Goal: Task Accomplishment & Management: Manage account settings

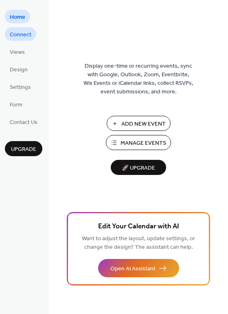
click at [29, 37] on span "Connect" at bounding box center [21, 35] width 22 height 9
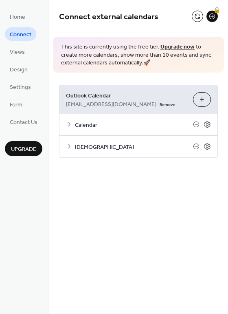
click at [70, 124] on icon at bounding box center [69, 124] width 2 height 4
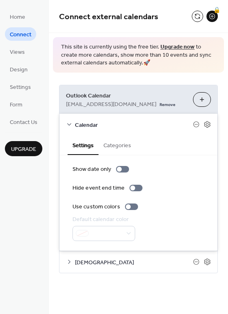
click at [70, 124] on icon at bounding box center [69, 124] width 7 height 7
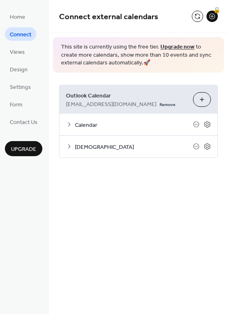
click at [66, 146] on icon at bounding box center [69, 146] width 7 height 7
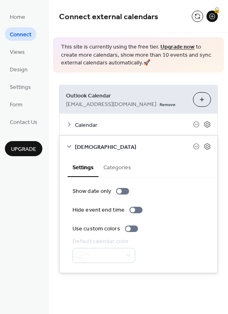
click at [66, 146] on icon at bounding box center [69, 146] width 7 height 7
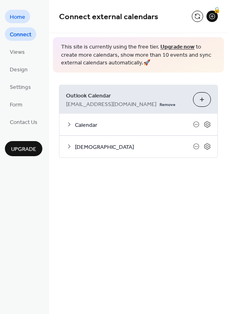
click at [23, 18] on span "Home" at bounding box center [17, 17] width 15 height 9
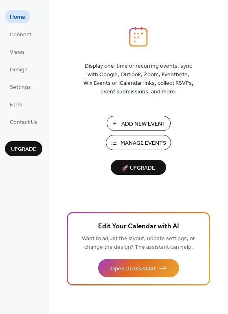
click at [141, 123] on span "Add New Event" at bounding box center [144, 124] width 44 height 9
click at [26, 74] on span "Design" at bounding box center [19, 70] width 18 height 9
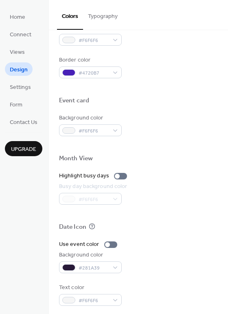
scroll to position [349, 0]
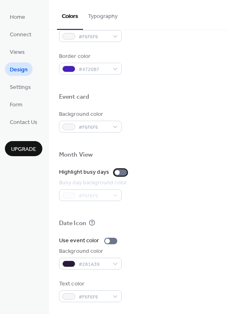
click at [116, 173] on div at bounding box center [117, 172] width 5 height 5
click at [122, 172] on div at bounding box center [124, 172] width 5 height 5
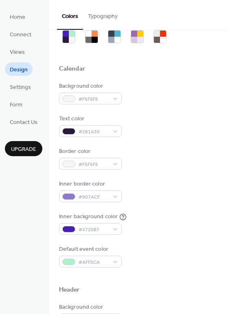
scroll to position [0, 0]
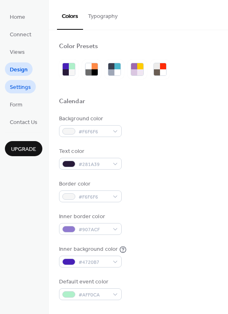
click at [18, 84] on span "Settings" at bounding box center [20, 87] width 21 height 9
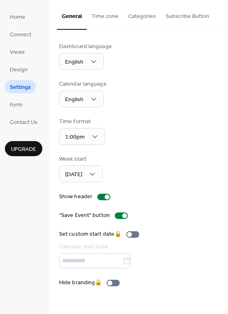
click at [110, 13] on button "Time zone" at bounding box center [105, 14] width 37 height 29
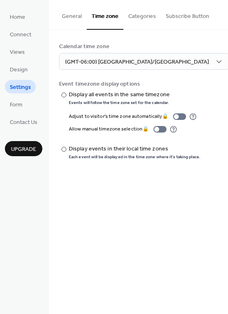
click at [148, 15] on button "Categories" at bounding box center [143, 14] width 38 height 29
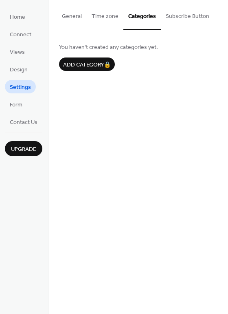
click at [187, 15] on button "Subscribe Button" at bounding box center [187, 14] width 53 height 29
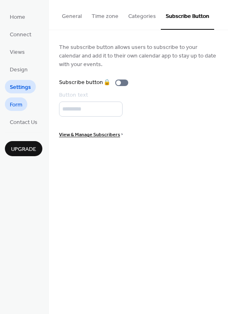
click at [20, 105] on span "Form" at bounding box center [16, 105] width 13 height 9
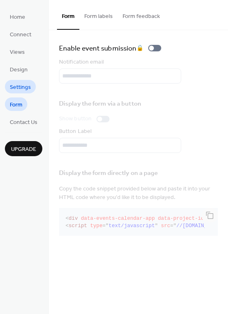
click at [19, 90] on span "Settings" at bounding box center [20, 87] width 21 height 9
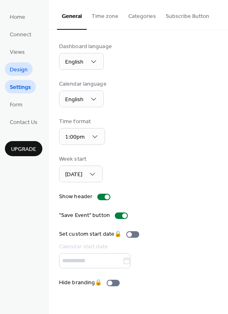
click at [22, 74] on span "Design" at bounding box center [19, 70] width 18 height 9
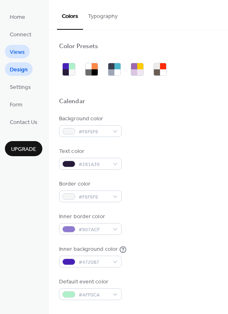
click at [20, 56] on span "Views" at bounding box center [17, 52] width 15 height 9
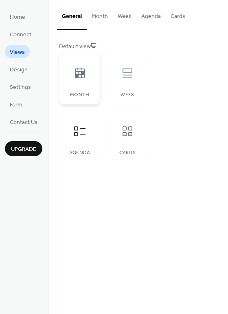
click at [84, 83] on div at bounding box center [80, 73] width 24 height 24
click at [128, 94] on div "Week" at bounding box center [127, 95] width 25 height 6
click at [78, 136] on icon at bounding box center [79, 131] width 13 height 13
click at [124, 146] on div "Cards" at bounding box center [127, 136] width 41 height 51
click at [83, 139] on div at bounding box center [80, 131] width 24 height 24
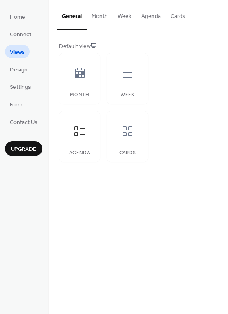
click at [102, 17] on button "Month" at bounding box center [100, 14] width 26 height 29
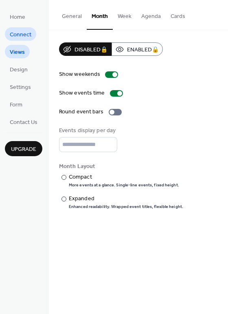
click at [23, 34] on span "Connect" at bounding box center [21, 35] width 22 height 9
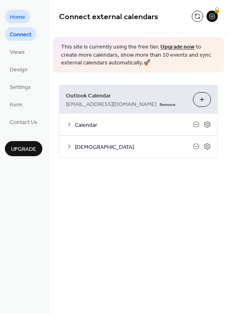
click at [23, 18] on span "Home" at bounding box center [17, 17] width 15 height 9
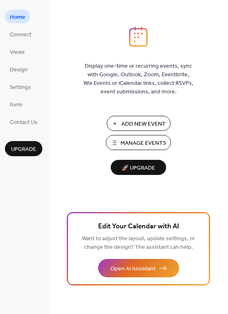
click at [138, 139] on span "Manage Events" at bounding box center [144, 143] width 46 height 9
click at [121, 124] on button "Add New Event" at bounding box center [139, 123] width 64 height 15
click at [139, 140] on span "Manage Events" at bounding box center [144, 143] width 46 height 9
click at [30, 36] on span "Connect" at bounding box center [21, 35] width 22 height 9
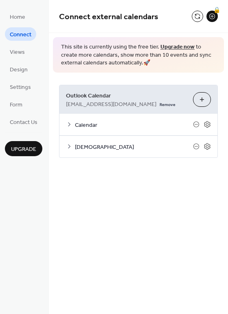
click at [104, 146] on span "United Methodist Church" at bounding box center [134, 147] width 118 height 9
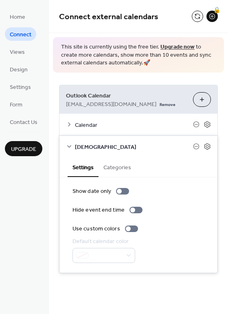
click at [118, 167] on button "Categories" at bounding box center [118, 166] width 38 height 19
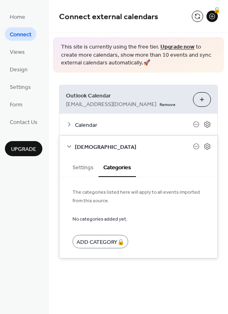
click at [85, 167] on button "Settings" at bounding box center [83, 166] width 31 height 19
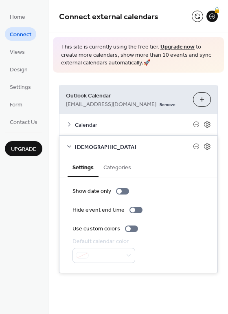
click at [79, 129] on span "Calendar" at bounding box center [134, 125] width 118 height 9
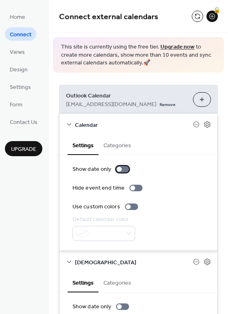
click at [118, 169] on div at bounding box center [119, 169] width 5 height 5
click at [204, 124] on icon at bounding box center [207, 124] width 7 height 7
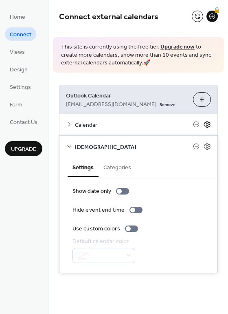
click at [207, 124] on icon at bounding box center [207, 124] width 7 height 7
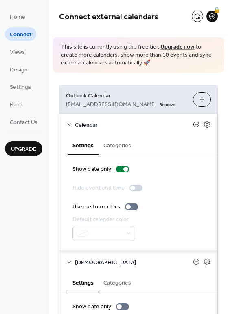
click at [195, 124] on icon at bounding box center [196, 124] width 3 height 0
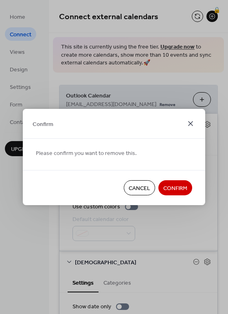
click at [191, 123] on icon at bounding box center [191, 124] width 10 height 10
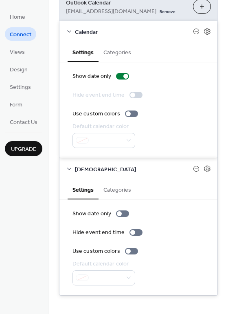
scroll to position [98, 0]
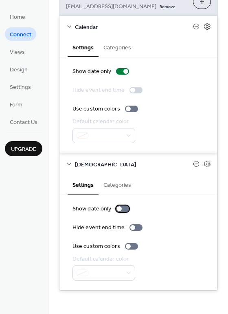
click at [119, 209] on div at bounding box center [119, 208] width 5 height 5
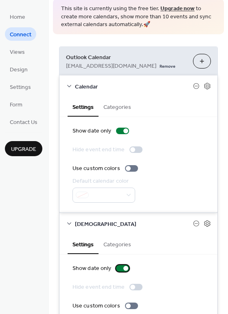
scroll to position [0, 0]
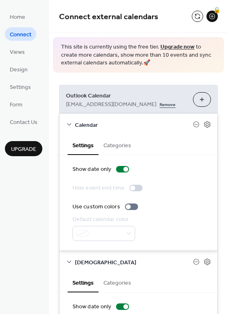
click at [160, 104] on link "Remove" at bounding box center [168, 103] width 16 height 9
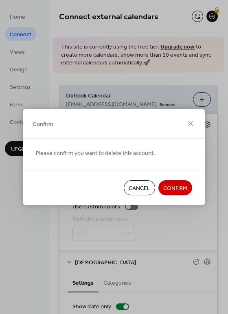
click at [182, 192] on span "Confirm" at bounding box center [176, 188] width 24 height 9
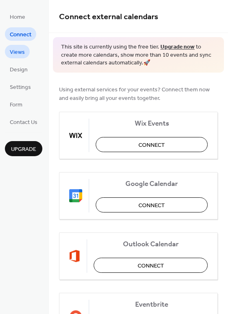
click at [20, 53] on span "Views" at bounding box center [17, 52] width 15 height 9
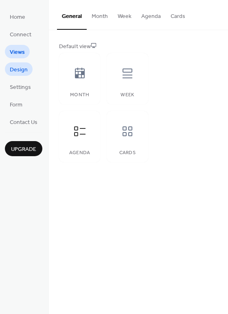
click at [22, 68] on span "Design" at bounding box center [19, 70] width 18 height 9
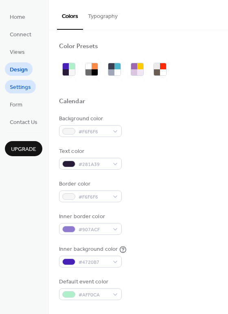
click at [21, 84] on span "Settings" at bounding box center [20, 87] width 21 height 9
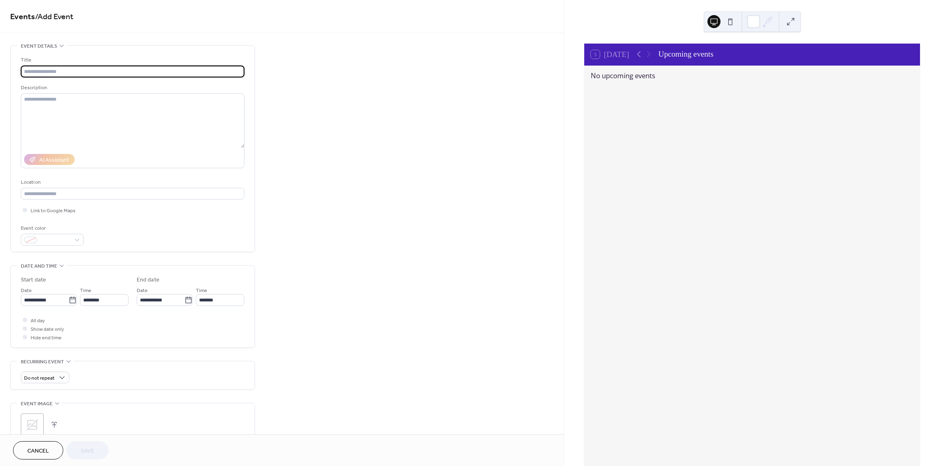
click at [40, 71] on input "text" at bounding box center [132, 72] width 223 height 12
click at [38, 72] on input "**********" at bounding box center [132, 72] width 223 height 12
type input "**********"
click at [60, 103] on textarea at bounding box center [132, 120] width 223 height 55
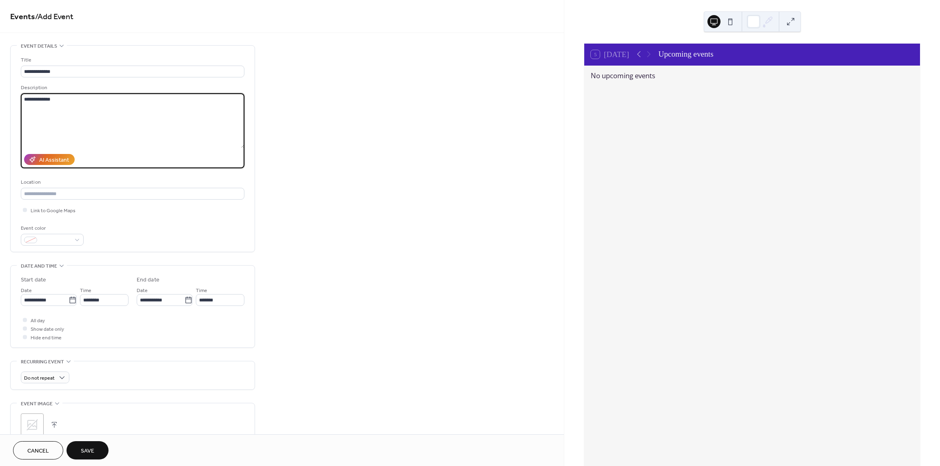
type textarea "**********"
drag, startPoint x: 72, startPoint y: 100, endPoint x: 22, endPoint y: 99, distance: 49.8
click at [22, 99] on textarea "**********" at bounding box center [133, 120] width 224 height 55
click at [41, 195] on input "text" at bounding box center [132, 194] width 223 height 12
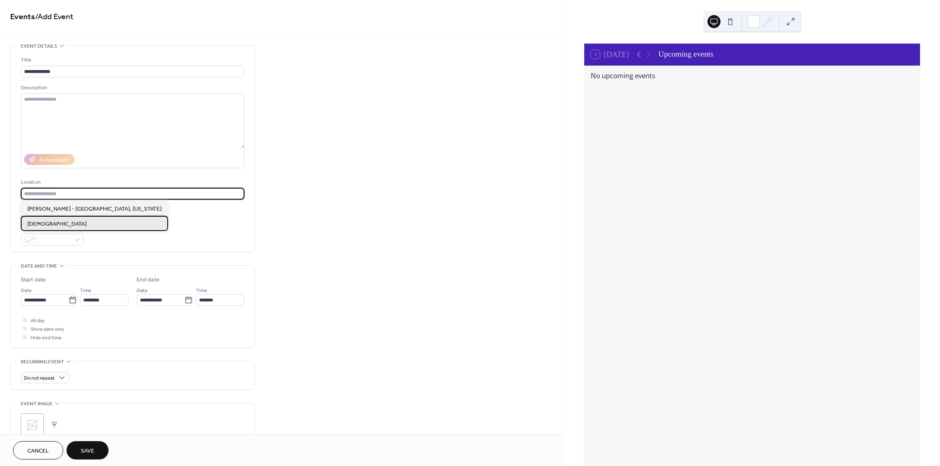
click at [57, 222] on span "Petersburg United Methodist Church" at bounding box center [56, 224] width 59 height 9
type input "**********"
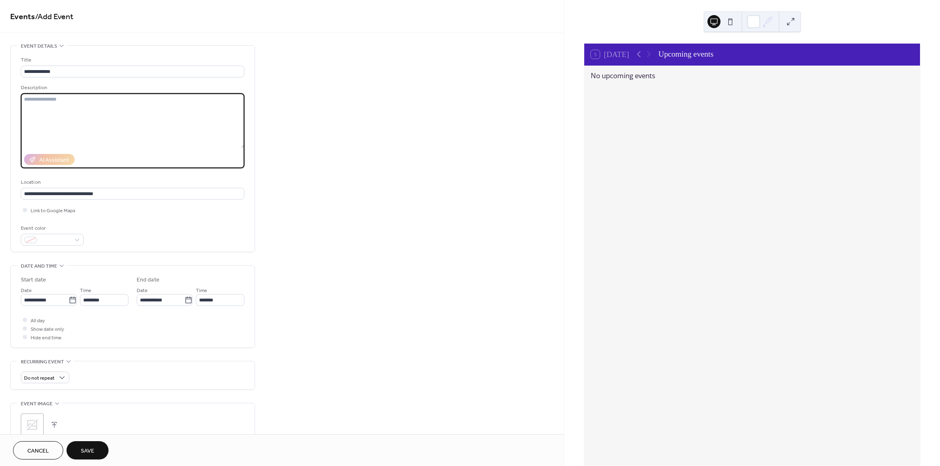
click at [55, 102] on textarea at bounding box center [133, 120] width 224 height 55
click at [322, 245] on div "**********" at bounding box center [282, 294] width 564 height 499
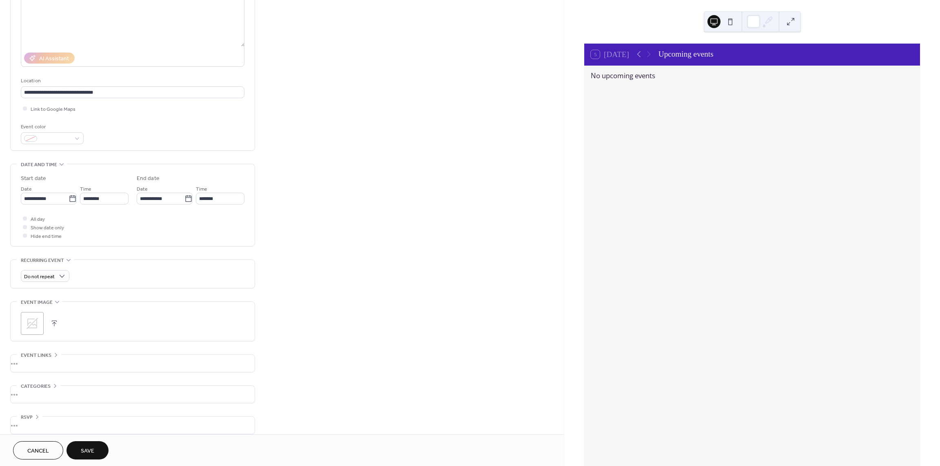
scroll to position [108, 0]
click at [69, 192] on icon at bounding box center [73, 192] width 8 height 8
click at [69, 192] on input "**********" at bounding box center [45, 192] width 48 height 12
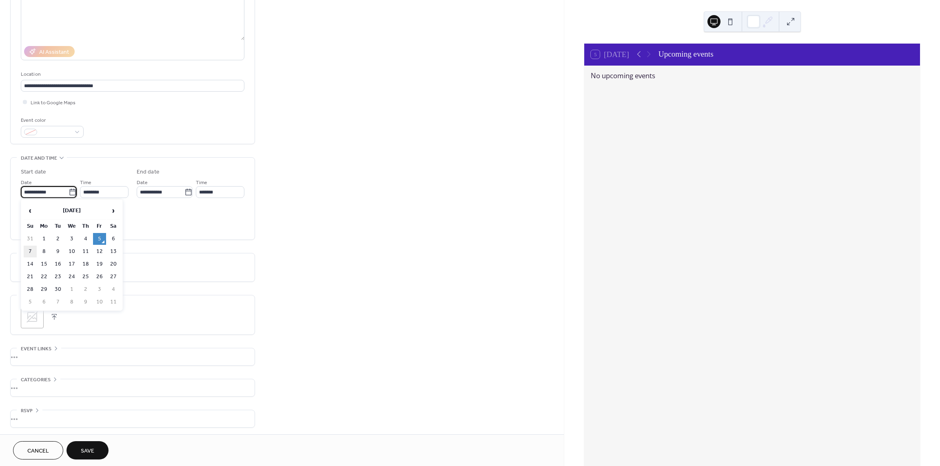
click at [30, 251] on td "7" at bounding box center [30, 252] width 13 height 12
type input "**********"
click at [108, 192] on input "********" at bounding box center [104, 192] width 49 height 12
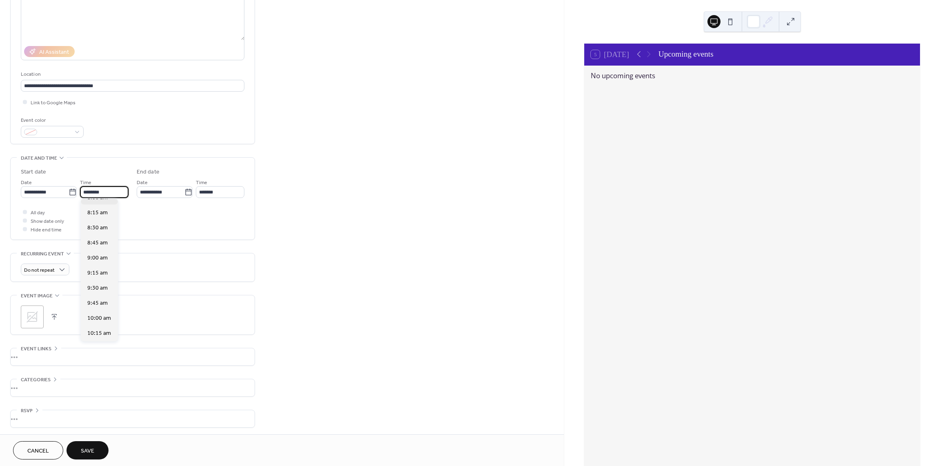
scroll to position [480, 0]
click at [102, 214] on span "8:00 am" at bounding box center [97, 210] width 20 height 9
type input "*******"
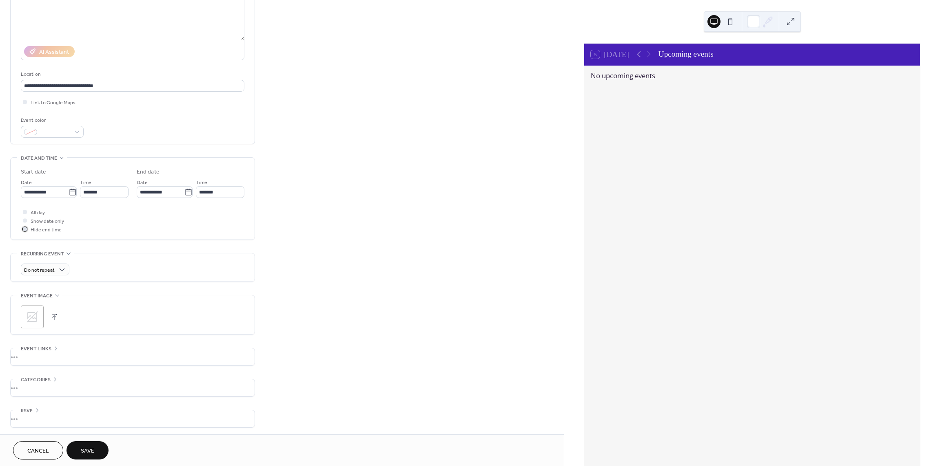
click at [24, 230] on div at bounding box center [25, 229] width 8 height 8
click at [55, 266] on div "Do not repeat" at bounding box center [45, 270] width 49 height 12
click at [51, 314] on div "Weekly" at bounding box center [45, 314] width 48 height 15
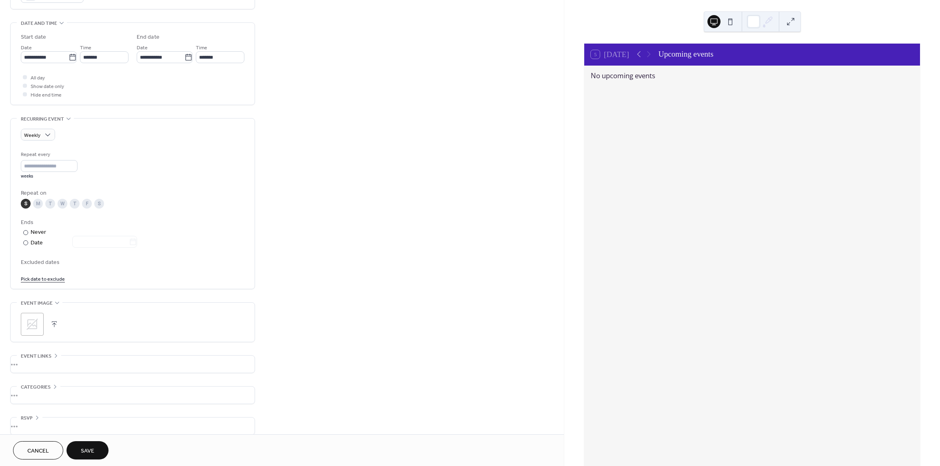
scroll to position [251, 0]
click at [27, 234] on div at bounding box center [25, 235] width 5 height 5
click at [137, 234] on icon at bounding box center [133, 234] width 8 height 8
click at [129, 234] on input "text" at bounding box center [100, 234] width 57 height 12
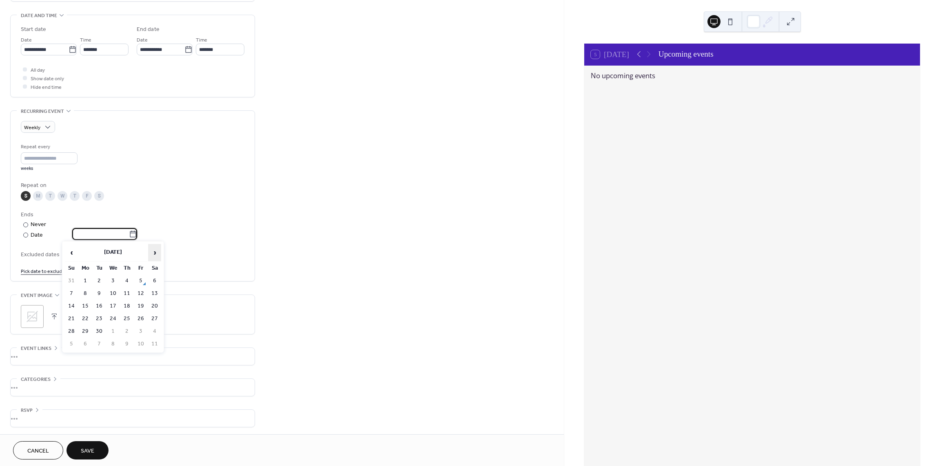
click at [157, 251] on span "›" at bounding box center [154, 253] width 12 height 16
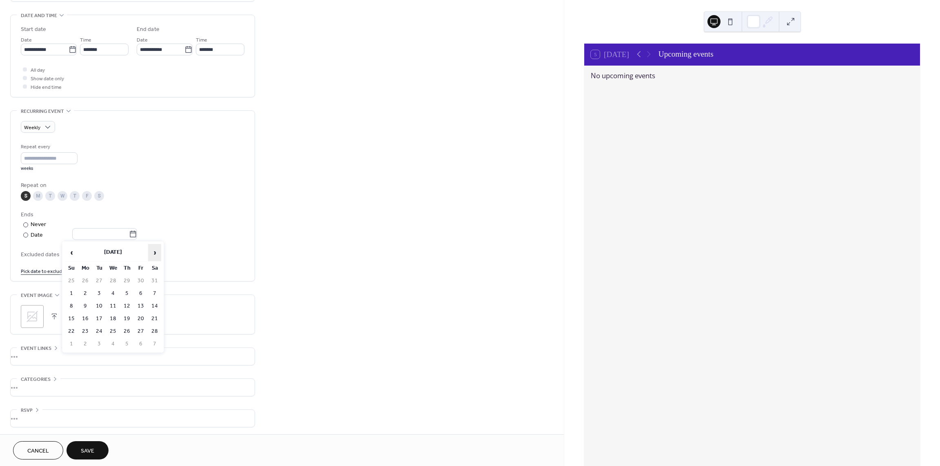
click at [157, 251] on span "›" at bounding box center [154, 253] width 12 height 16
click at [74, 254] on span "‹" at bounding box center [71, 253] width 12 height 16
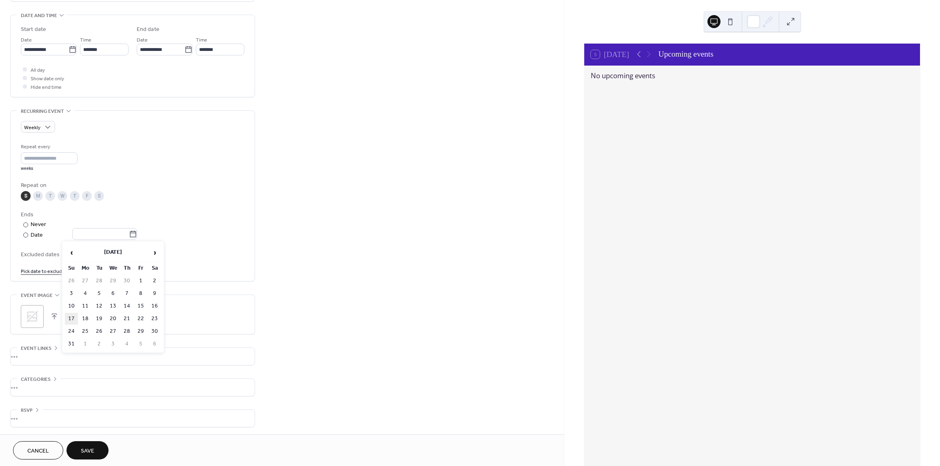
click at [72, 317] on td "17" at bounding box center [71, 319] width 13 height 12
type input "**********"
click at [177, 252] on span "Excluded dates" at bounding box center [132, 255] width 223 height 9
click at [85, 447] on span "Save" at bounding box center [87, 451] width 13 height 9
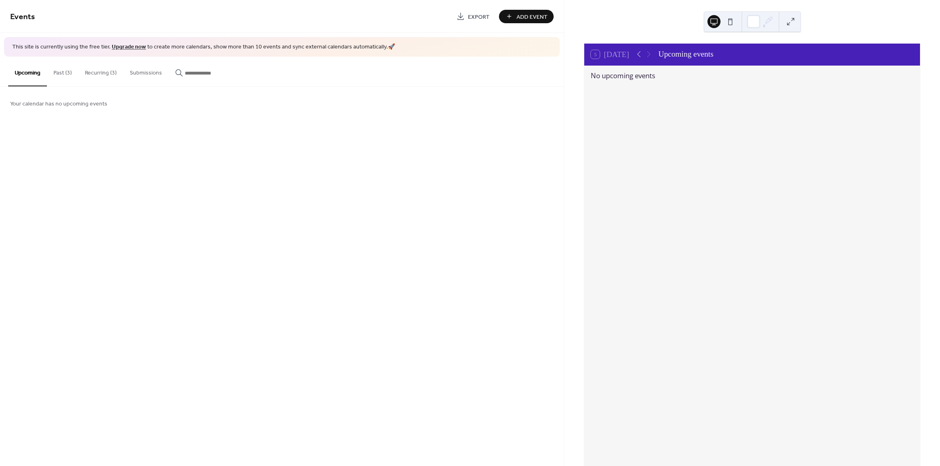
click at [69, 72] on button "Past (3)" at bounding box center [62, 71] width 31 height 29
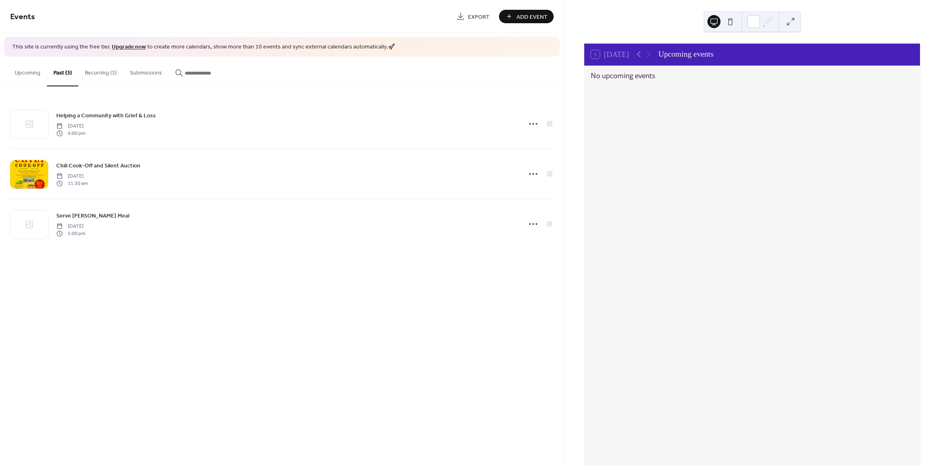
click at [99, 73] on button "Recurring (3)" at bounding box center [100, 71] width 45 height 29
click at [30, 76] on button "Upcoming" at bounding box center [27, 71] width 39 height 29
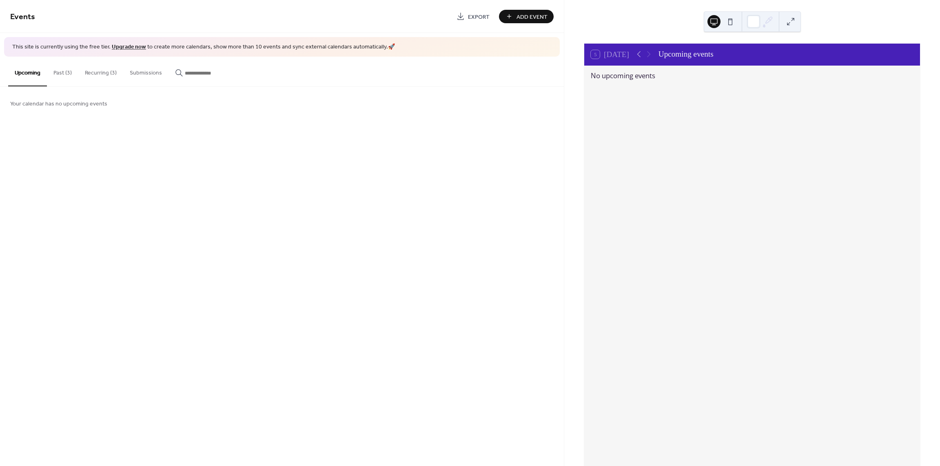
click at [145, 71] on button "Submissions" at bounding box center [145, 71] width 45 height 29
click at [98, 71] on button "Recurring (3)" at bounding box center [100, 71] width 45 height 29
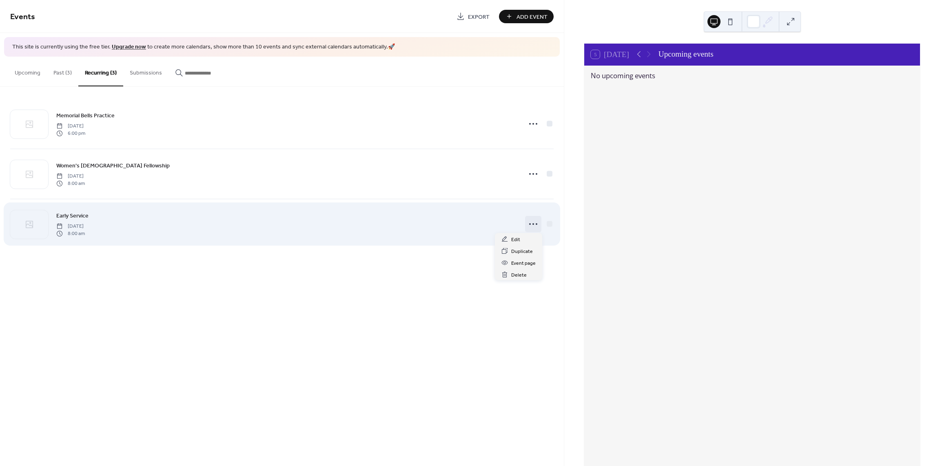
drag, startPoint x: 534, startPoint y: 225, endPoint x: 531, endPoint y: 229, distance: 4.9
click at [531, 229] on icon at bounding box center [532, 224] width 13 height 13
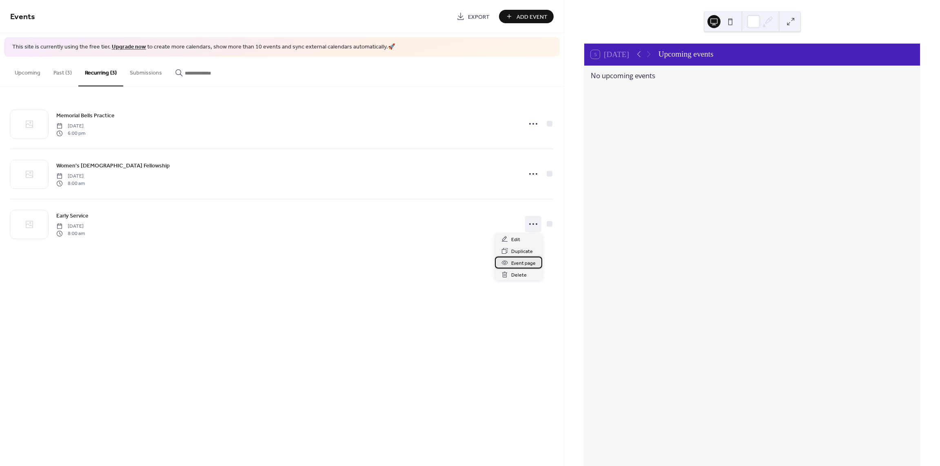
click at [516, 264] on span "Event page" at bounding box center [523, 263] width 24 height 9
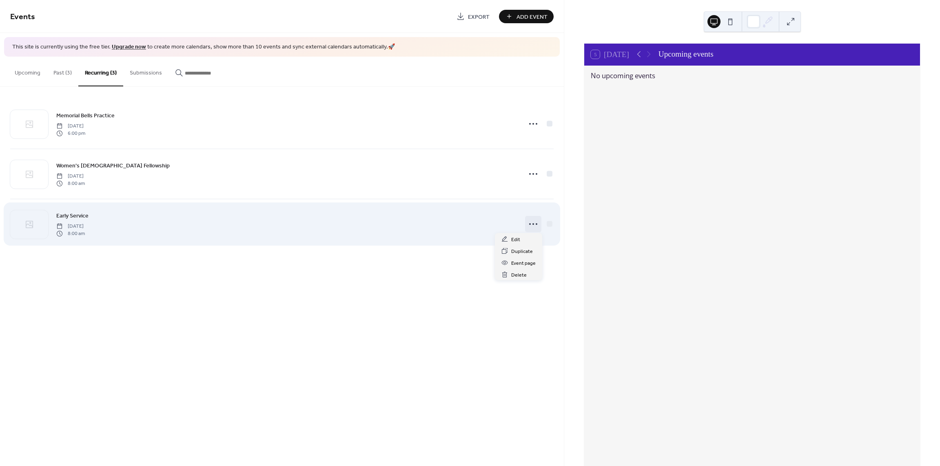
click at [534, 223] on icon at bounding box center [532, 224] width 13 height 13
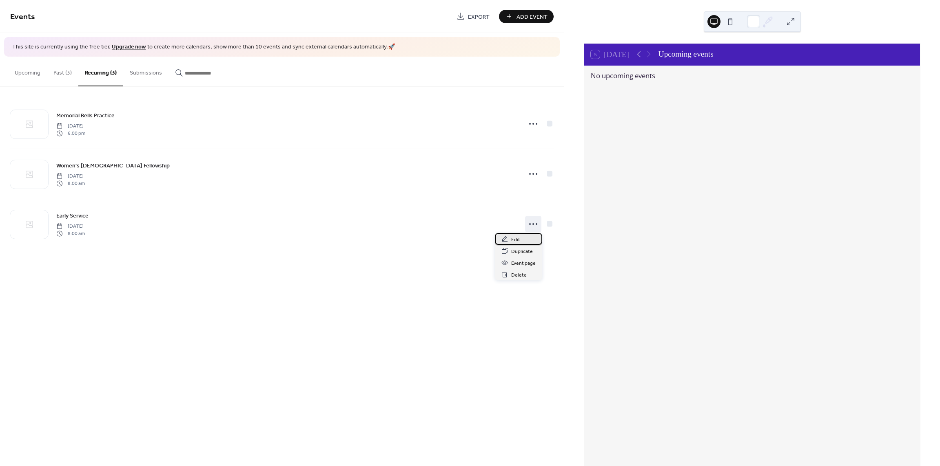
click at [522, 241] on div "Edit" at bounding box center [518, 239] width 47 height 12
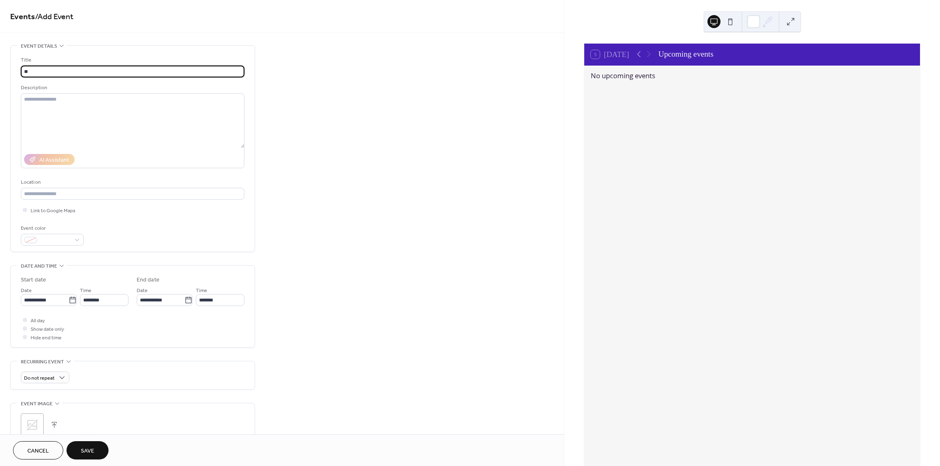
type input "*"
type input "**********"
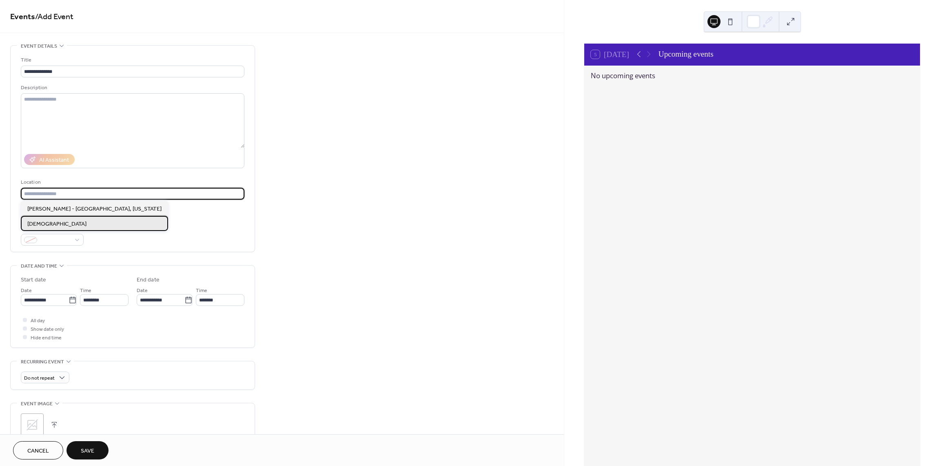
click at [79, 223] on span "Petersburg United Methodist Church" at bounding box center [56, 224] width 59 height 9
type input "**********"
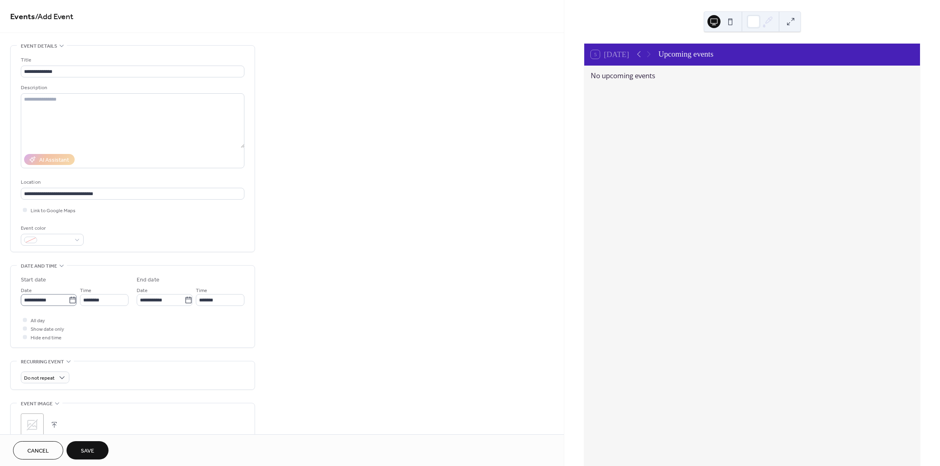
click at [72, 304] on label "**********" at bounding box center [49, 300] width 56 height 12
click at [69, 304] on input "**********" at bounding box center [45, 300] width 48 height 12
click at [30, 361] on td "7" at bounding box center [30, 360] width 13 height 12
type input "**********"
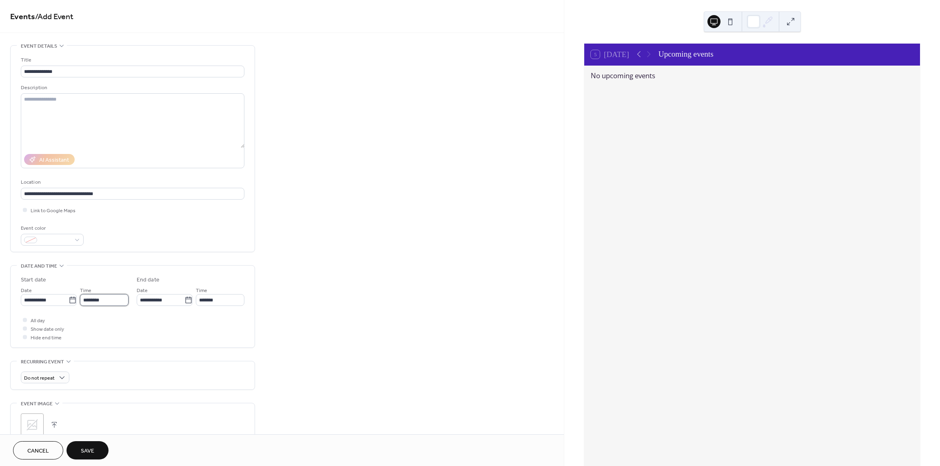
click at [103, 301] on input "********" at bounding box center [104, 300] width 49 height 12
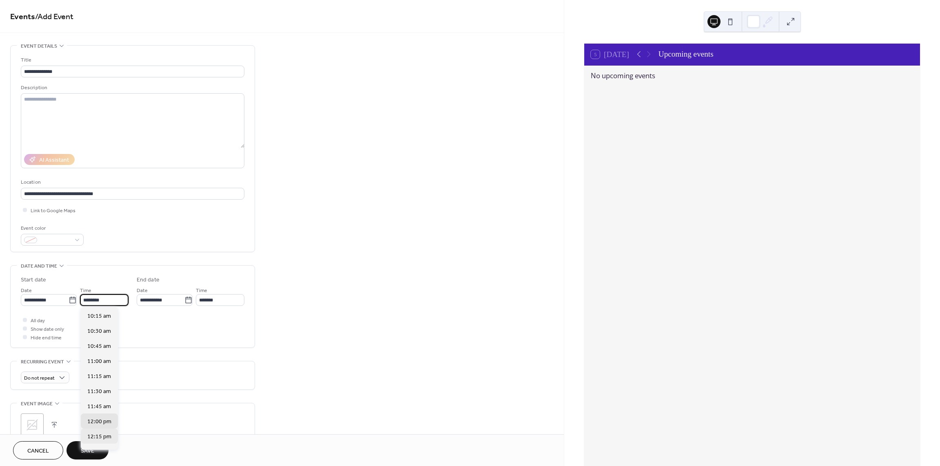
scroll to position [602, 0]
click at [103, 351] on span "10:30 am" at bounding box center [99, 347] width 24 height 9
type input "********"
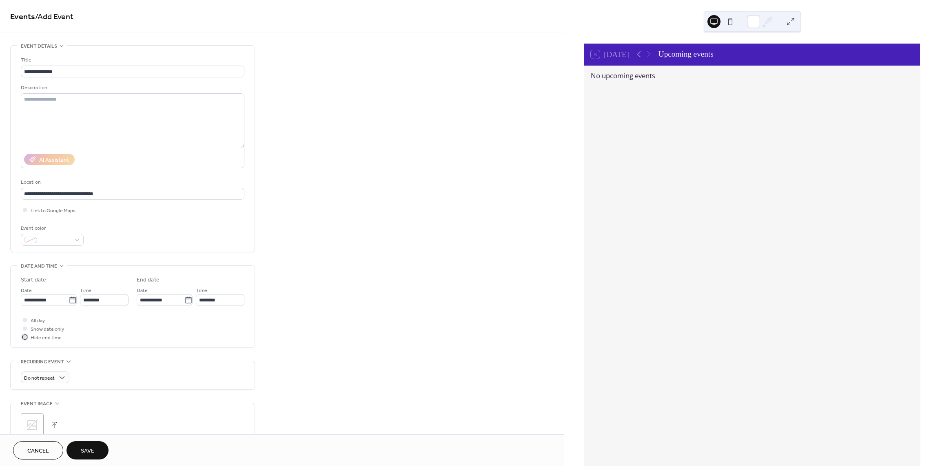
click at [33, 338] on span "Hide end time" at bounding box center [46, 338] width 31 height 9
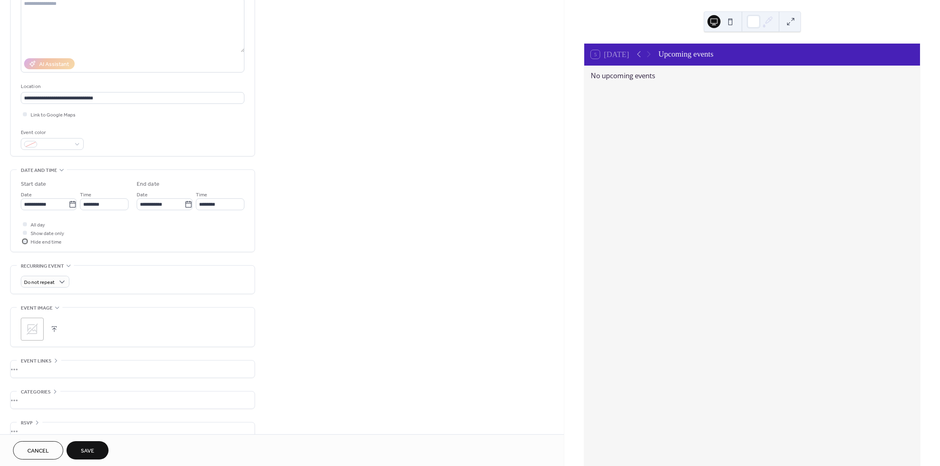
scroll to position [108, 0]
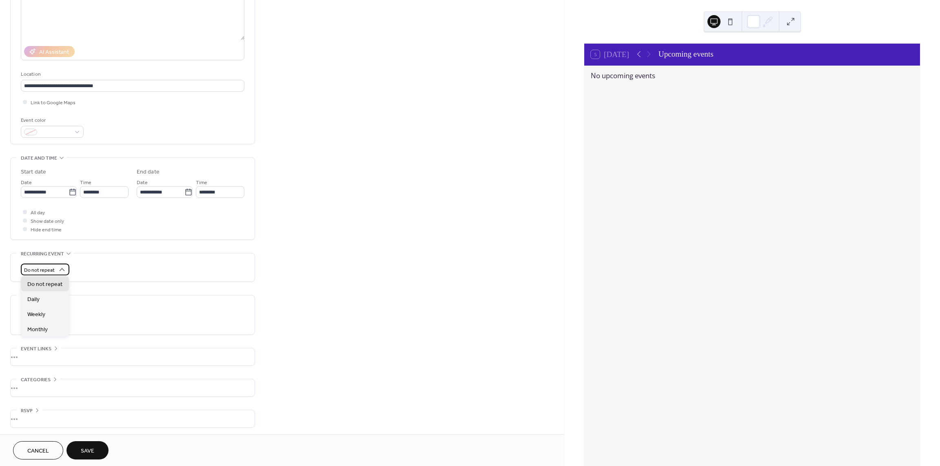
click at [43, 268] on span "Do not repeat" at bounding box center [39, 270] width 31 height 9
click at [43, 316] on span "Weekly" at bounding box center [36, 314] width 18 height 9
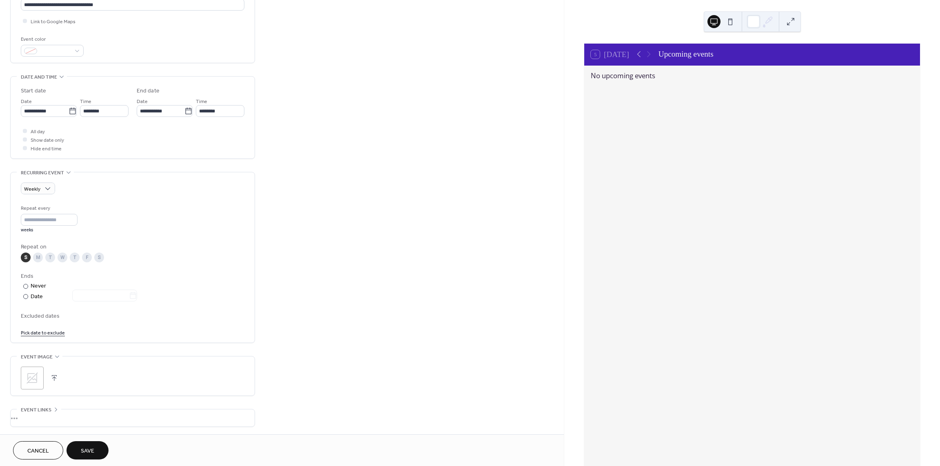
scroll to position [190, 0]
click at [31, 296] on div "Date" at bounding box center [84, 296] width 106 height 9
click at [134, 296] on icon at bounding box center [133, 296] width 8 height 8
click at [129, 296] on input "text" at bounding box center [100, 296] width 57 height 12
click at [158, 315] on span "›" at bounding box center [154, 314] width 12 height 16
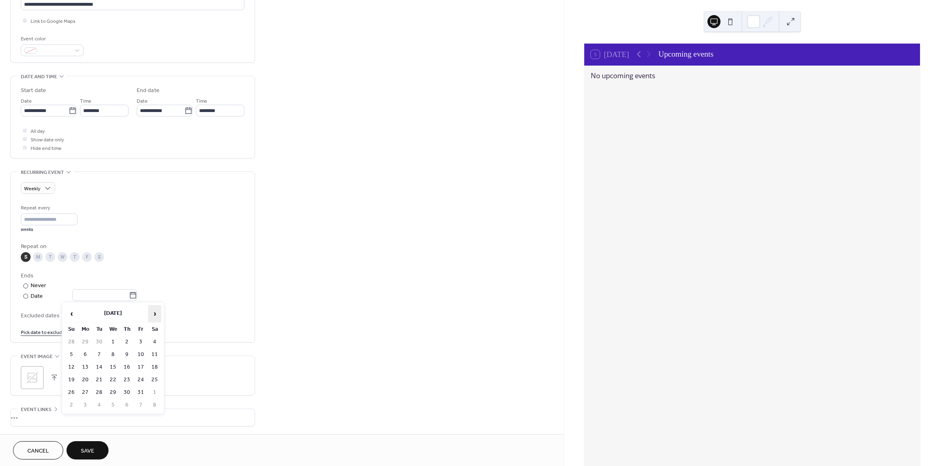
click at [158, 315] on span "›" at bounding box center [154, 314] width 12 height 16
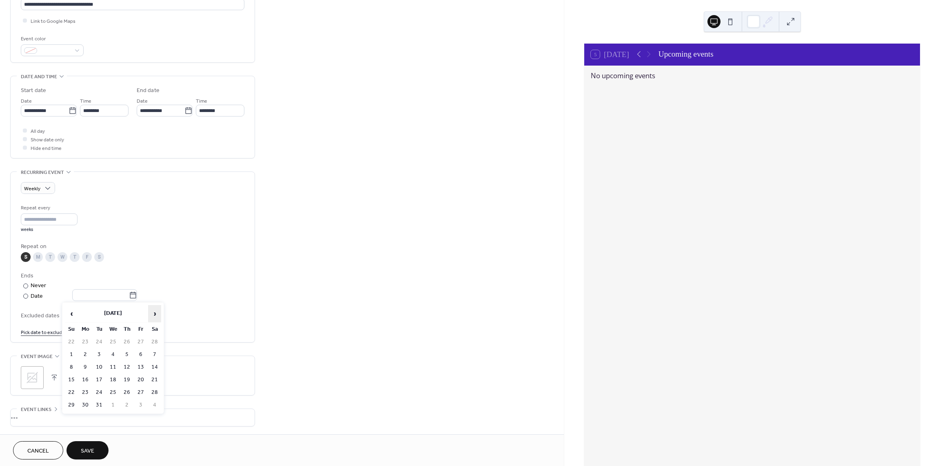
click at [158, 315] on span "›" at bounding box center [154, 314] width 12 height 16
click at [72, 376] on td "17" at bounding box center [71, 380] width 13 height 12
type input "**********"
click at [143, 326] on div "Excluded dates Pick date to exclude" at bounding box center [132, 323] width 223 height 25
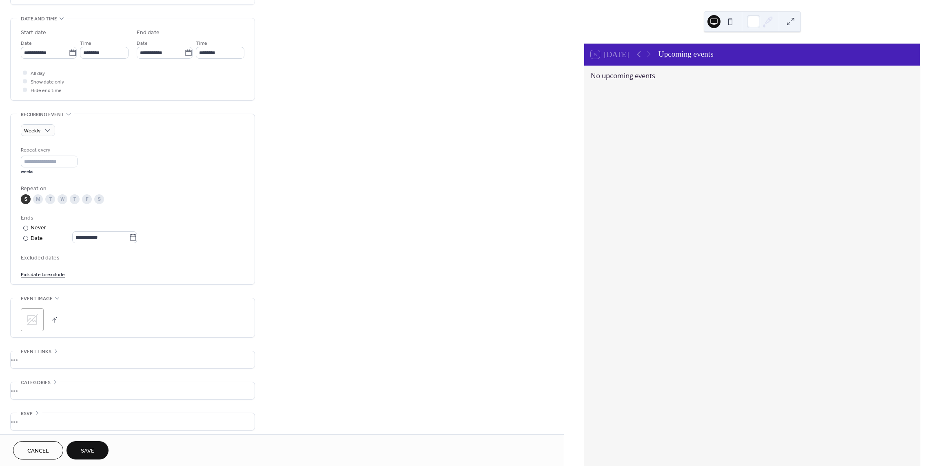
scroll to position [251, 0]
click at [85, 455] on span "Save" at bounding box center [87, 451] width 13 height 9
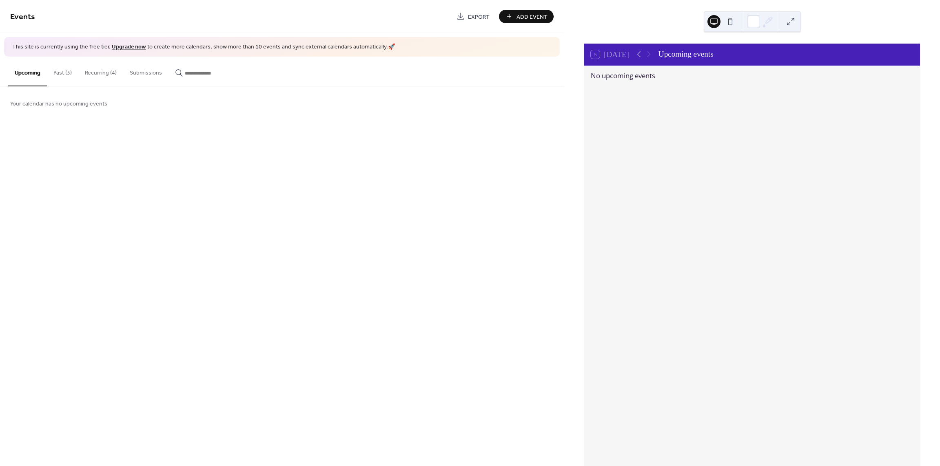
click at [96, 72] on button "Recurring (4)" at bounding box center [100, 71] width 45 height 29
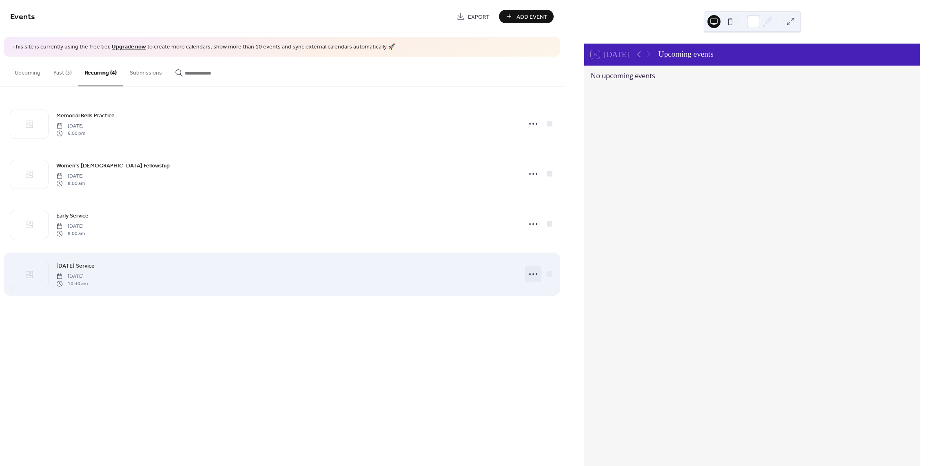
click at [536, 274] on icon at bounding box center [532, 274] width 13 height 13
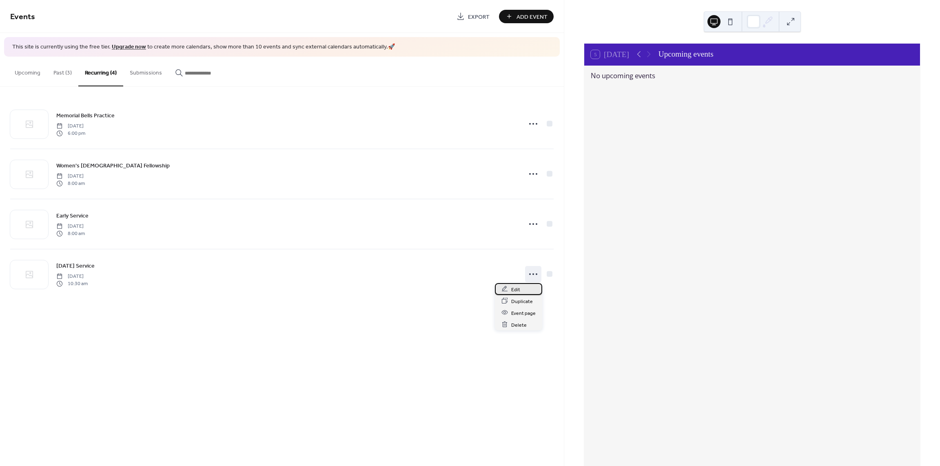
click at [514, 290] on span "Edit" at bounding box center [515, 289] width 9 height 9
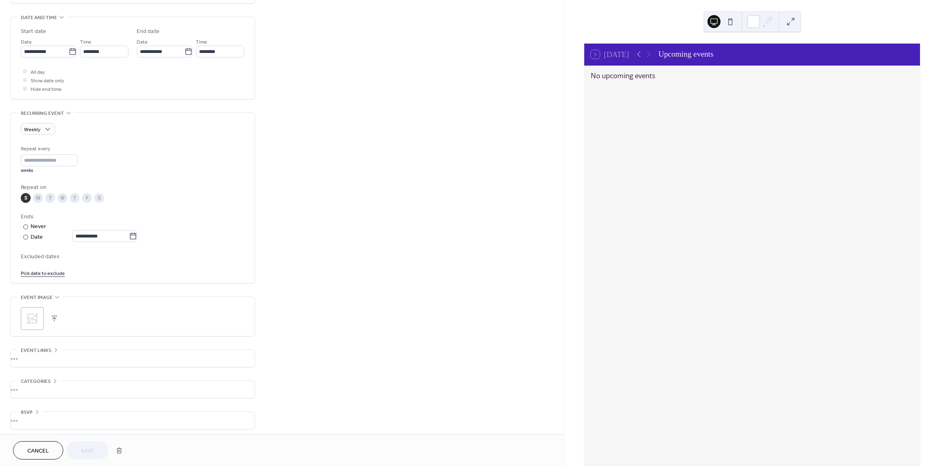
scroll to position [251, 0]
click at [44, 350] on div "•••" at bounding box center [133, 356] width 244 height 17
click at [44, 350] on span "Event links" at bounding box center [36, 349] width 31 height 9
click at [42, 380] on div "•••" at bounding box center [133, 387] width 244 height 17
click at [42, 380] on span "Categories" at bounding box center [36, 380] width 30 height 9
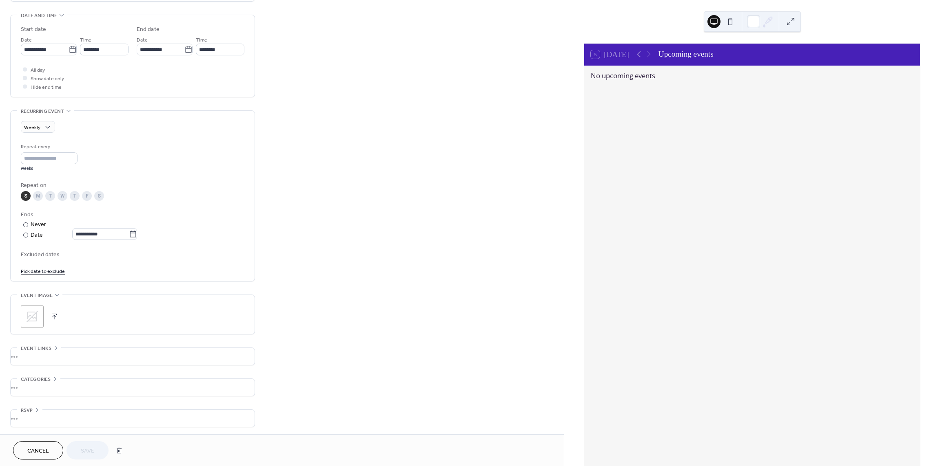
click at [42, 380] on div "•••" at bounding box center [133, 387] width 244 height 17
click at [42, 380] on span "Categories" at bounding box center [36, 380] width 30 height 9
click at [32, 411] on div "•••" at bounding box center [133, 418] width 244 height 17
click at [32, 411] on span "RSVP" at bounding box center [27, 411] width 12 height 9
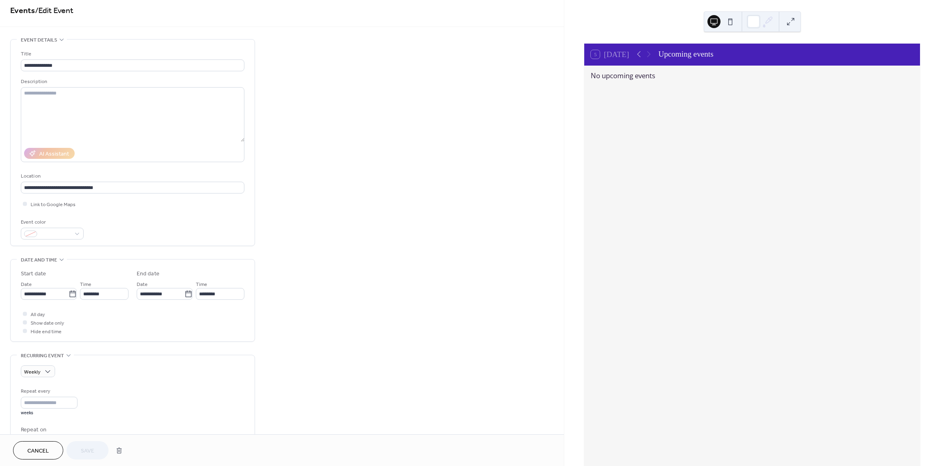
scroll to position [0, 0]
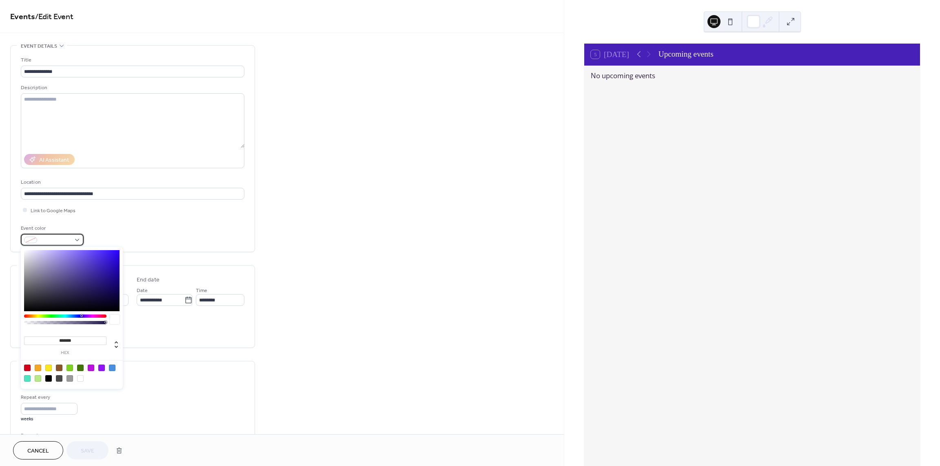
click at [77, 241] on div at bounding box center [52, 240] width 63 height 12
click at [49, 367] on div at bounding box center [48, 368] width 7 height 7
type input "*******"
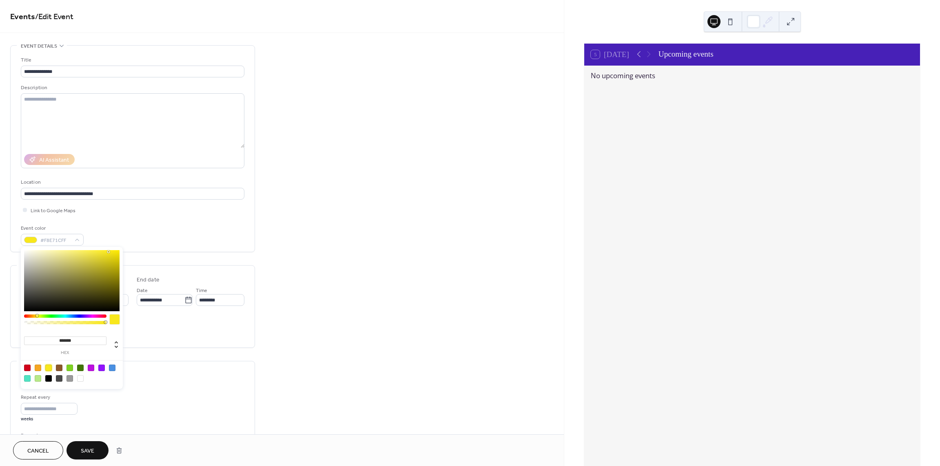
click at [325, 287] on div "**********" at bounding box center [282, 365] width 564 height 641
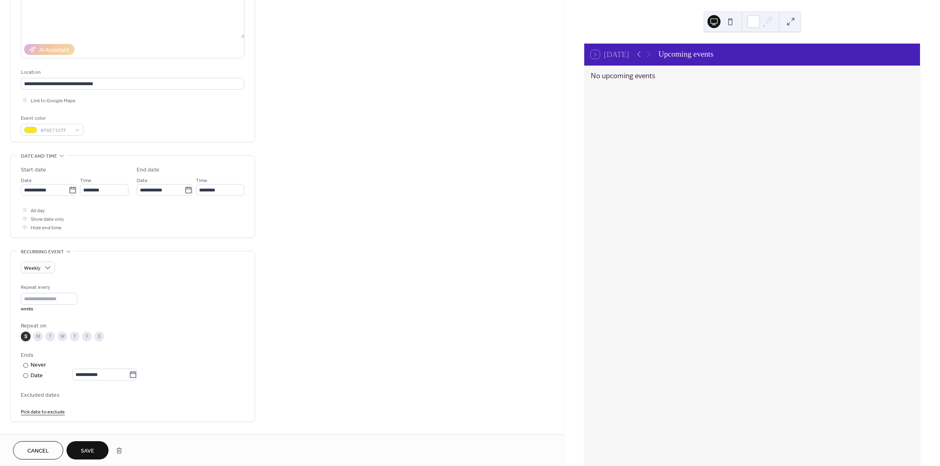
scroll to position [251, 0]
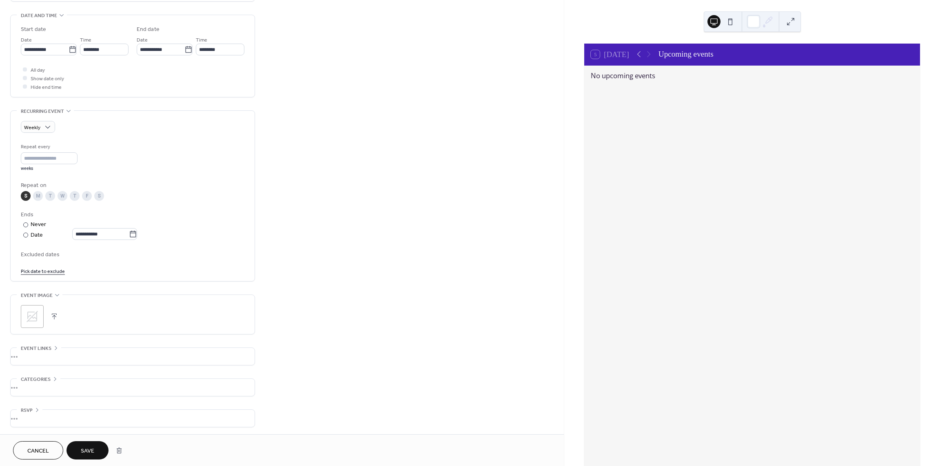
click at [92, 452] on span "Save" at bounding box center [87, 451] width 13 height 9
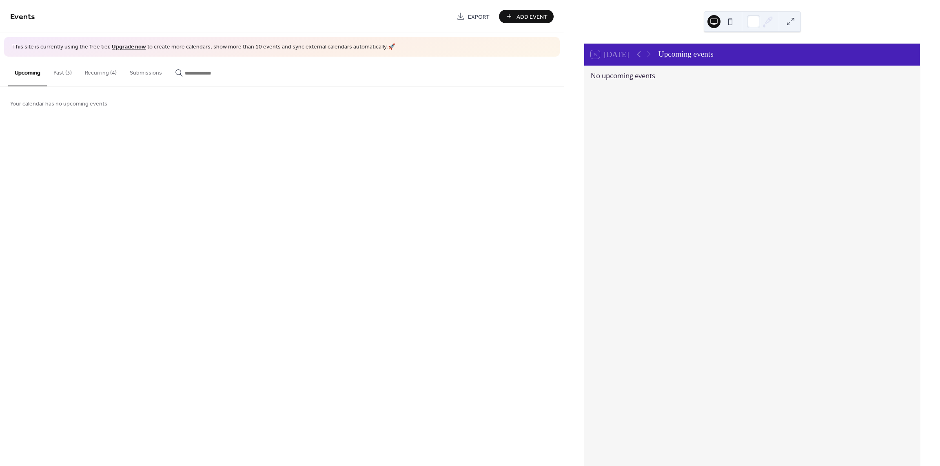
click at [111, 74] on button "Recurring (4)" at bounding box center [100, 71] width 45 height 29
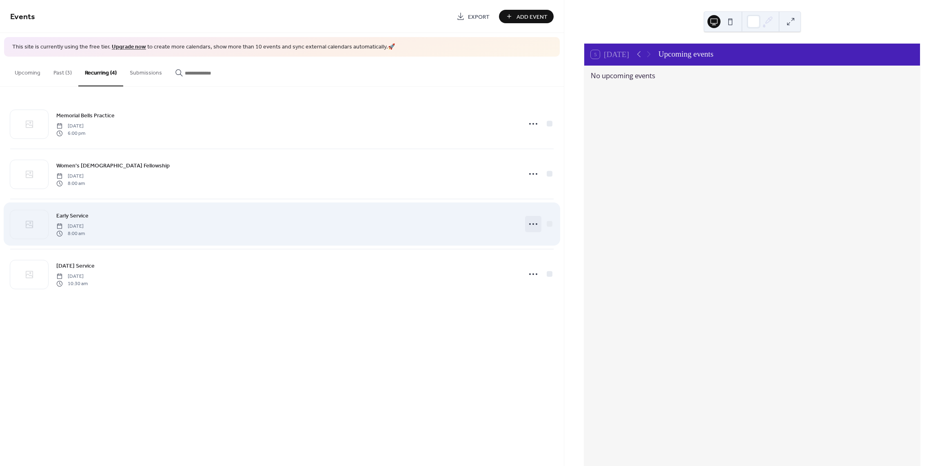
click at [531, 224] on icon at bounding box center [532, 224] width 13 height 13
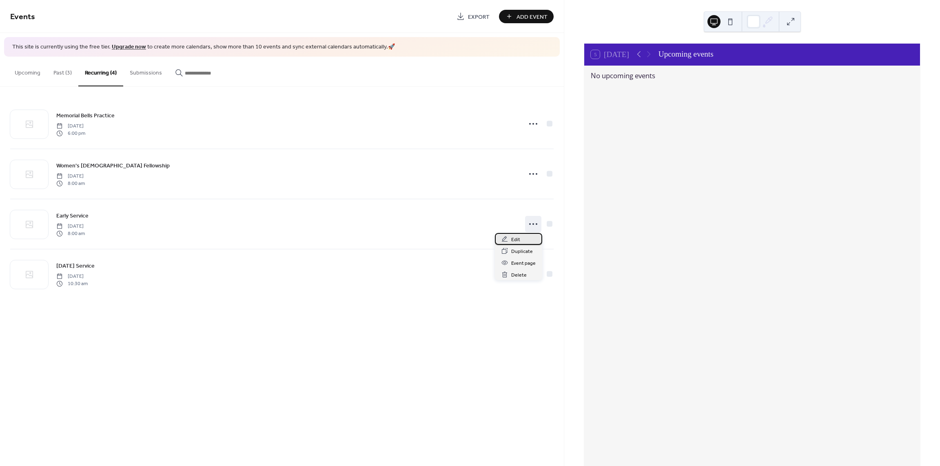
click at [516, 241] on span "Edit" at bounding box center [515, 240] width 9 height 9
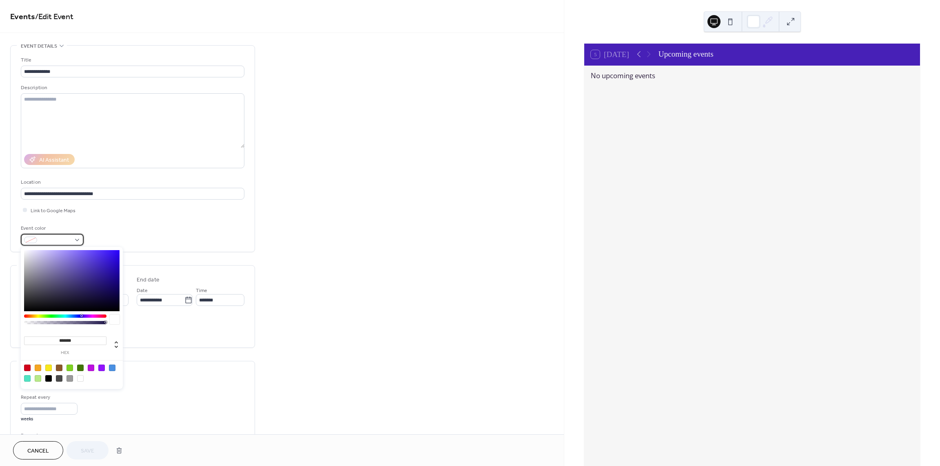
click at [38, 235] on div at bounding box center [52, 240] width 63 height 12
click at [48, 368] on div at bounding box center [48, 368] width 7 height 7
type input "*******"
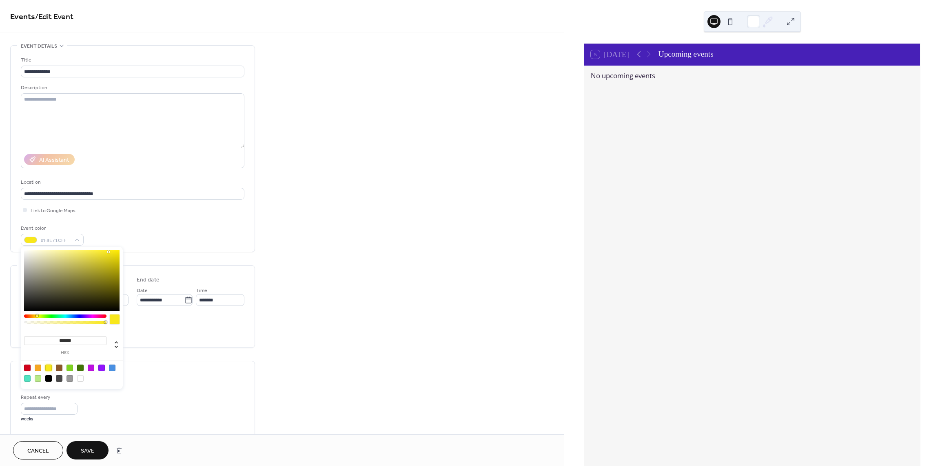
click at [424, 252] on div "**********" at bounding box center [282, 365] width 564 height 641
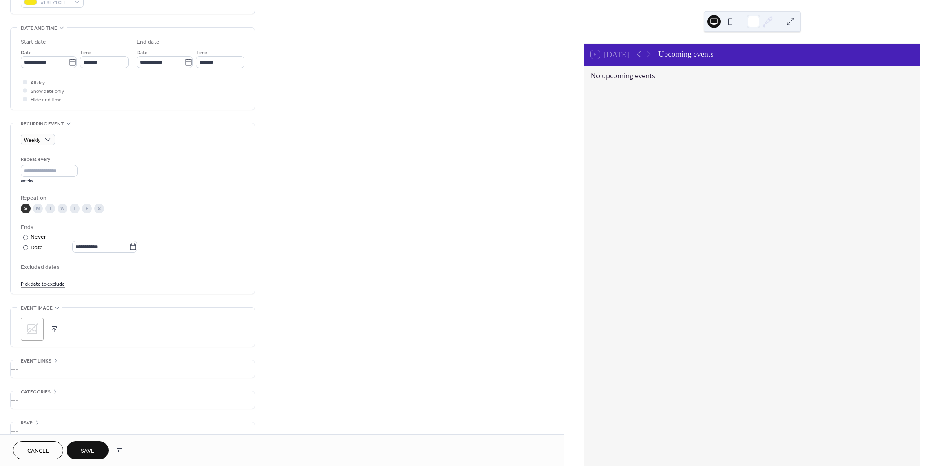
scroll to position [251, 0]
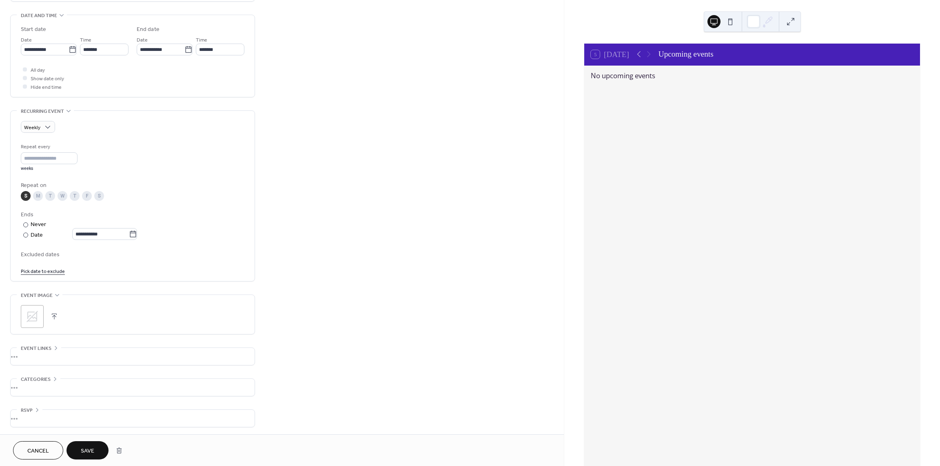
click at [93, 449] on span "Save" at bounding box center [87, 451] width 13 height 9
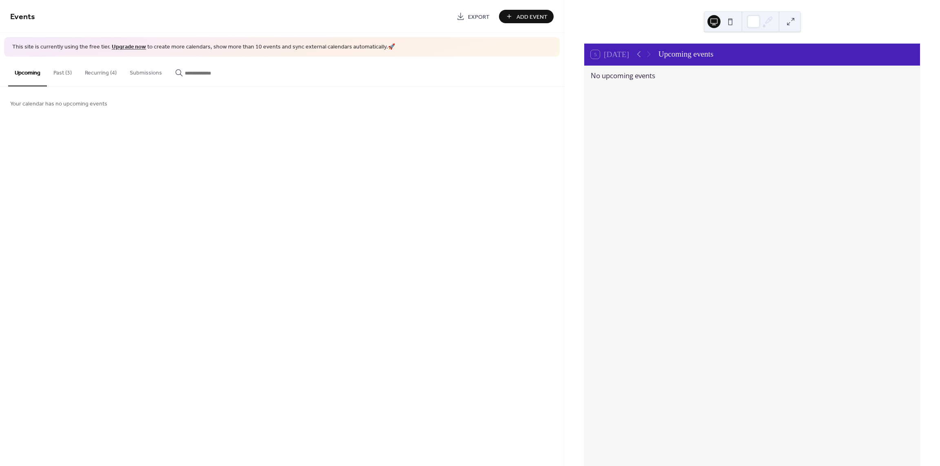
click at [478, 19] on span "Export" at bounding box center [479, 17] width 22 height 9
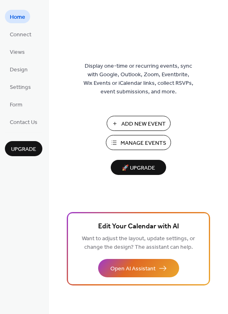
click at [141, 167] on span "🚀 Upgrade" at bounding box center [139, 168] width 46 height 11
click at [23, 118] on span "Contact Us" at bounding box center [24, 122] width 28 height 9
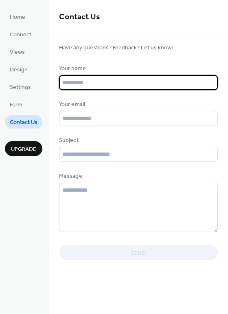
click at [88, 82] on input "text" at bounding box center [138, 82] width 159 height 15
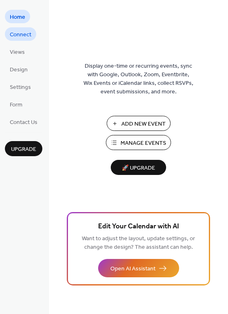
click at [31, 36] on span "Connect" at bounding box center [21, 35] width 22 height 9
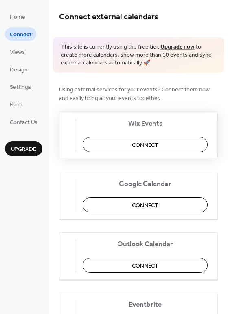
click at [144, 146] on span "Connect" at bounding box center [145, 145] width 27 height 9
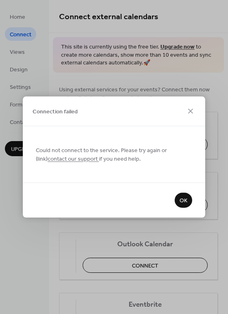
click at [180, 197] on span "OK" at bounding box center [184, 201] width 8 height 9
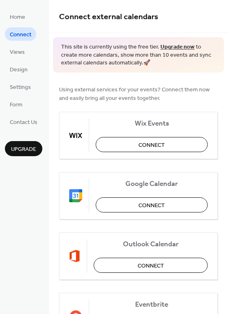
click at [19, 37] on span "Connect" at bounding box center [21, 35] width 22 height 9
click at [22, 55] on span "Views" at bounding box center [17, 52] width 15 height 9
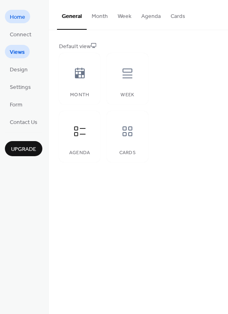
click at [22, 23] on link "Home" at bounding box center [17, 16] width 25 height 13
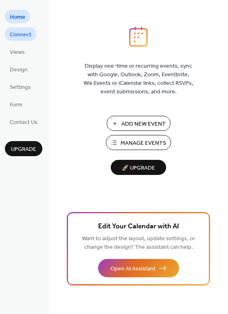
click at [29, 37] on span "Connect" at bounding box center [21, 35] width 22 height 9
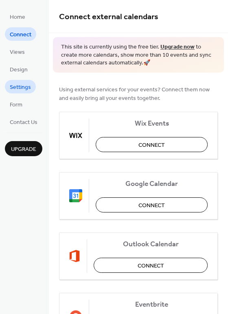
click at [22, 86] on span "Settings" at bounding box center [20, 87] width 21 height 9
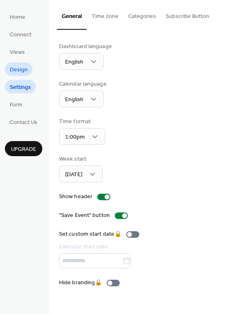
click at [20, 71] on span "Design" at bounding box center [19, 70] width 18 height 9
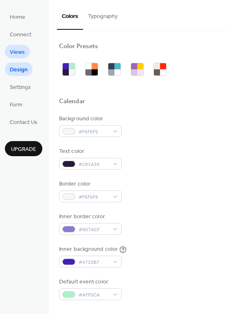
click at [19, 52] on span "Views" at bounding box center [17, 52] width 15 height 9
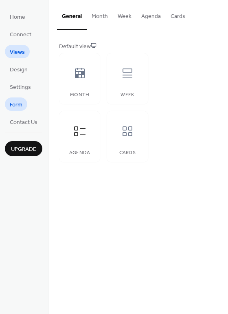
click at [21, 101] on span "Form" at bounding box center [16, 105] width 13 height 9
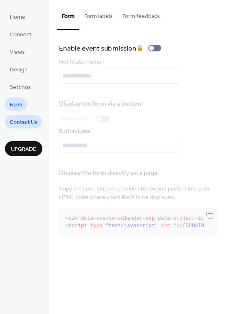
click at [22, 119] on span "Contact Us" at bounding box center [24, 122] width 28 height 9
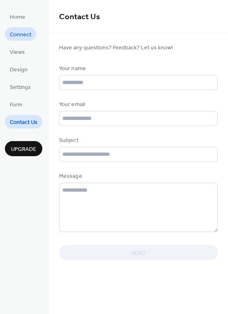
click at [22, 38] on span "Connect" at bounding box center [21, 35] width 22 height 9
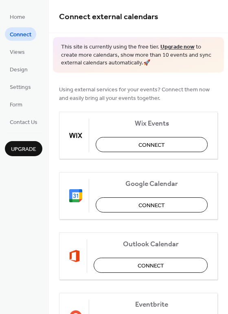
scroll to position [169, 0]
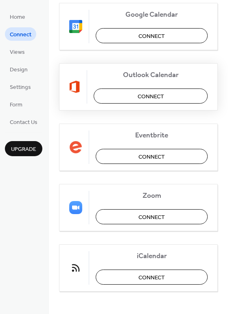
click at [122, 102] on button "Connect" at bounding box center [151, 95] width 114 height 15
click at [155, 35] on span "Connect" at bounding box center [152, 36] width 27 height 9
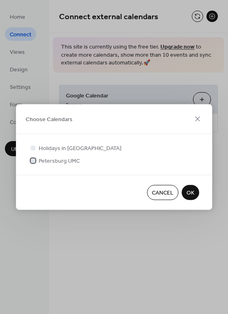
click at [66, 162] on span "Petersburg UMC" at bounding box center [59, 161] width 41 height 9
click at [188, 192] on span "OK" at bounding box center [191, 193] width 8 height 9
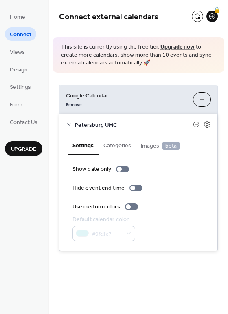
click at [138, 103] on div "Remove" at bounding box center [126, 103] width 121 height 9
click at [134, 79] on div "Google Calendar Remove Choose Calendars Petersburg UMC Settings Categories Imag…" at bounding box center [138, 168] width 179 height 191
click at [71, 124] on icon at bounding box center [69, 124] width 7 height 7
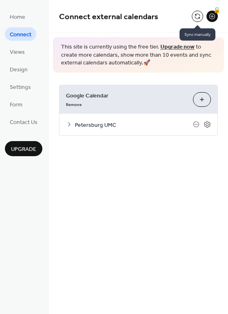
click at [199, 17] on button at bounding box center [197, 16] width 11 height 11
click at [126, 121] on span "Petersburg UMC" at bounding box center [134, 125] width 118 height 9
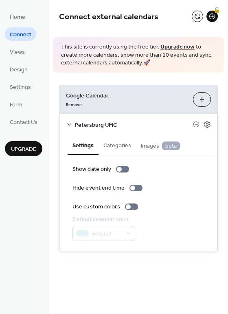
click at [126, 122] on span "Petersburg UMC" at bounding box center [134, 125] width 118 height 9
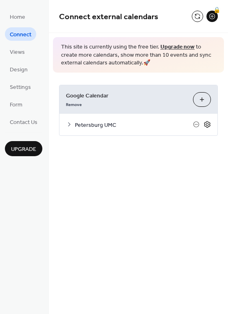
click at [209, 124] on icon at bounding box center [207, 124] width 7 height 7
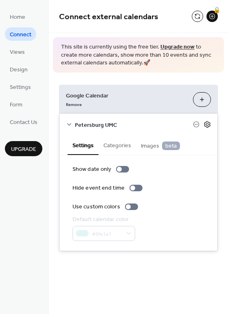
click at [209, 124] on icon at bounding box center [207, 124] width 7 height 7
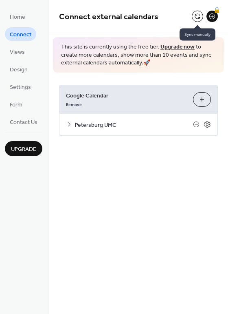
click at [199, 18] on button at bounding box center [197, 16] width 11 height 11
click at [20, 18] on span "Home" at bounding box center [17, 17] width 15 height 9
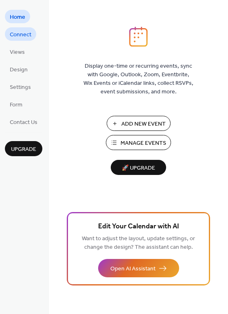
click at [24, 33] on span "Connect" at bounding box center [21, 35] width 22 height 9
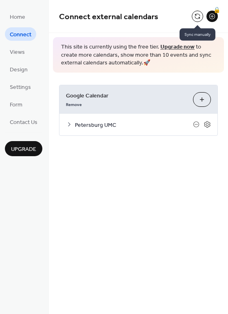
click at [198, 20] on button at bounding box center [197, 16] width 11 height 11
click at [196, 15] on button at bounding box center [197, 16] width 11 height 11
click at [197, 125] on icon at bounding box center [196, 124] width 7 height 7
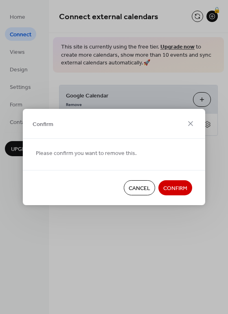
click at [143, 185] on span "Cancel" at bounding box center [140, 188] width 22 height 9
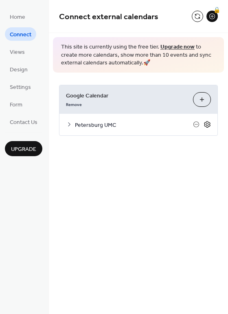
click at [208, 126] on icon at bounding box center [207, 124] width 7 height 7
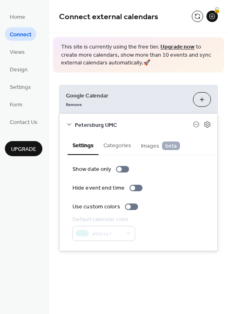
click at [115, 147] on button "Categories" at bounding box center [118, 144] width 38 height 19
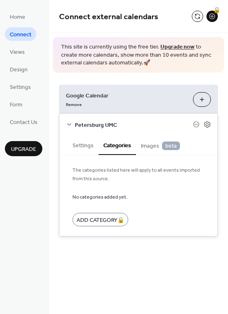
click at [141, 147] on span "Images beta" at bounding box center [160, 145] width 39 height 9
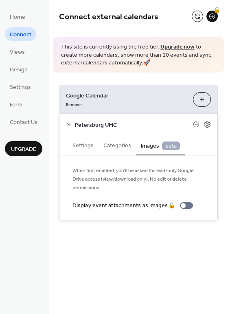
click at [91, 144] on button "Settings" at bounding box center [83, 144] width 31 height 19
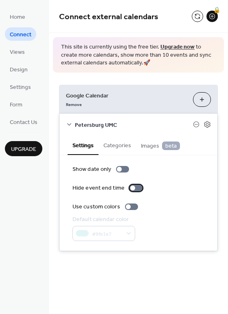
click at [130, 188] on div at bounding box center [132, 188] width 5 height 5
click at [137, 188] on div at bounding box center [139, 188] width 5 height 5
